Goal: Understand process/instructions

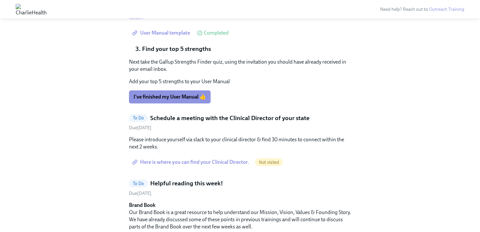
scroll to position [300, 0]
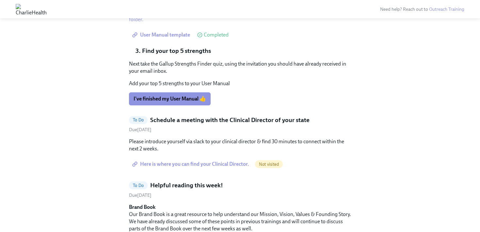
click at [236, 162] on span "Here is where you can find your Clinical Director." at bounding box center [192, 164] width 116 height 7
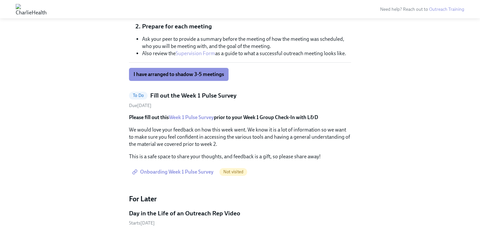
scroll to position [618, 0]
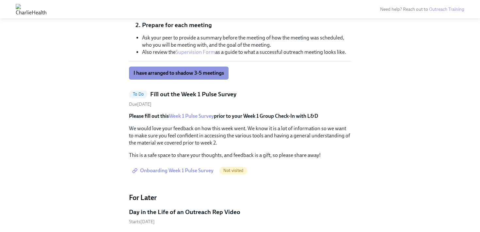
click at [211, 118] on link "Week 1 Pulse Survey" at bounding box center [191, 116] width 45 height 6
click at [207, 171] on span "Onboarding Week 1 Pulse Survey" at bounding box center [174, 171] width 80 height 7
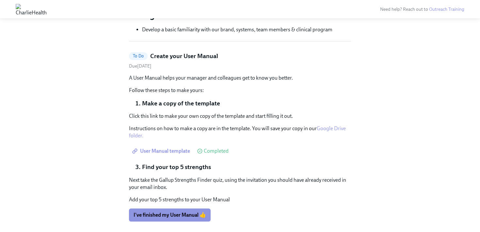
scroll to position [182, 0]
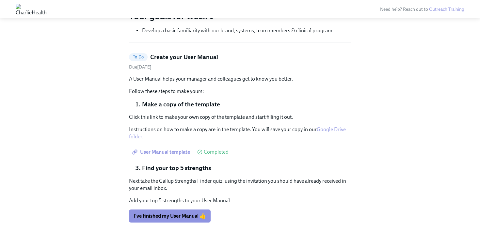
click at [339, 130] on link "Google Drive folder." at bounding box center [237, 132] width 217 height 13
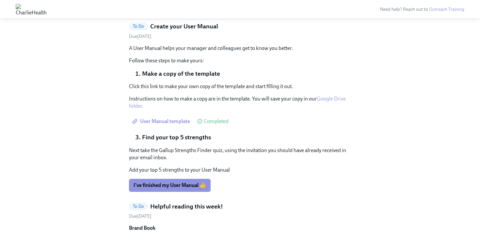
scroll to position [222, 0]
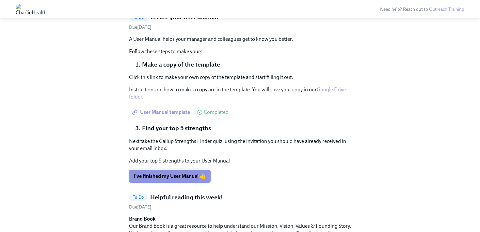
click at [192, 177] on span "I've finished my User Manual 👍" at bounding box center [170, 176] width 73 height 7
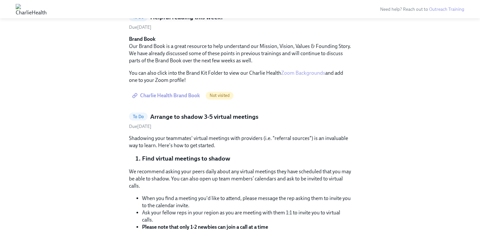
click at [183, 96] on span "Charlie Health Brand Book" at bounding box center [167, 95] width 66 height 7
